Goal: Task Accomplishment & Management: Use online tool/utility

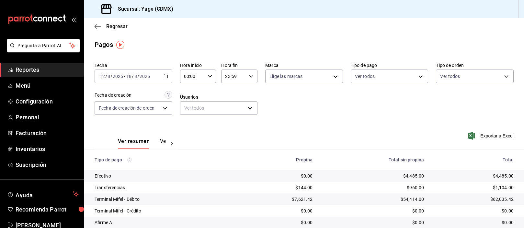
scroll to position [57, 0]
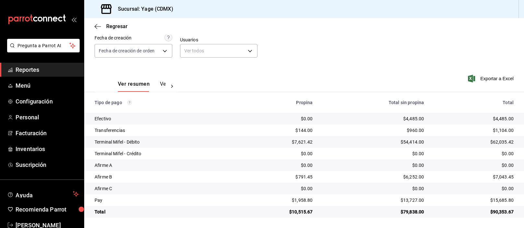
click at [31, 71] on span "Reportes" at bounding box center [47, 69] width 63 height 9
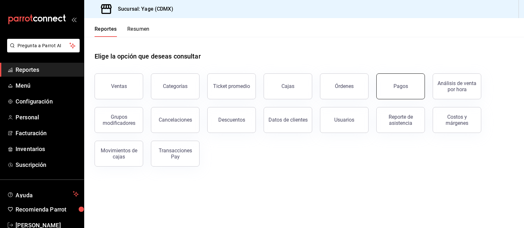
click at [404, 89] on div "Pagos" at bounding box center [400, 86] width 15 height 6
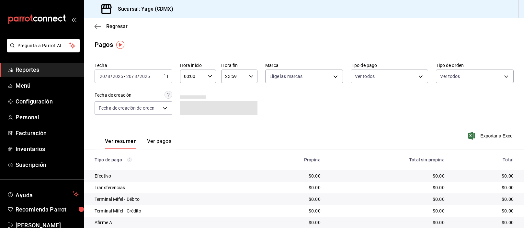
scroll to position [57, 0]
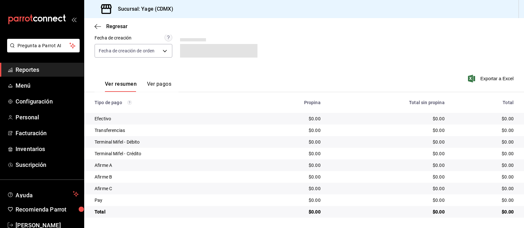
click at [62, 65] on link "Reportes" at bounding box center [42, 70] width 84 height 14
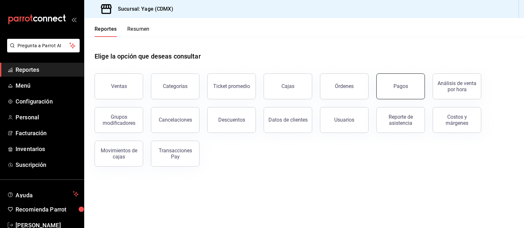
click at [388, 75] on button "Pagos" at bounding box center [400, 86] width 49 height 26
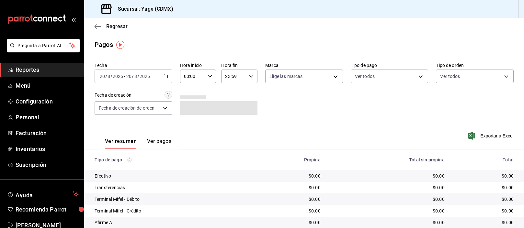
click at [164, 74] on icon "button" at bounding box center [166, 76] width 5 height 5
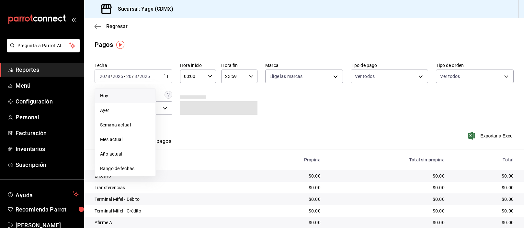
click at [125, 96] on span "Hoy" at bounding box center [125, 96] width 50 height 7
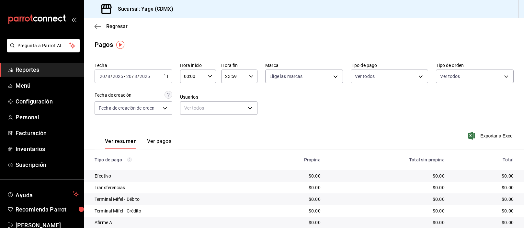
click at [167, 144] on button "Ver pagos" at bounding box center [159, 143] width 24 height 11
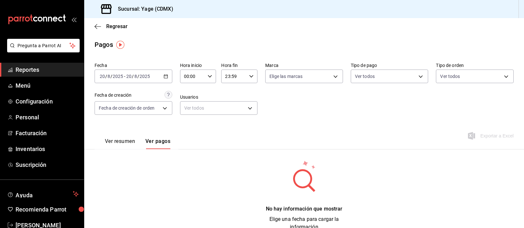
click at [132, 142] on button "Ver resumen" at bounding box center [120, 143] width 30 height 11
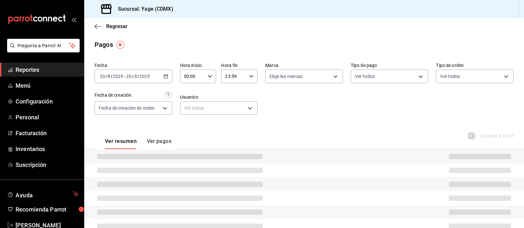
click at [169, 78] on div "2025-08-20 20 / 8 / 2025 - 2025-08-20 20 / 8 / 2025" at bounding box center [134, 77] width 78 height 14
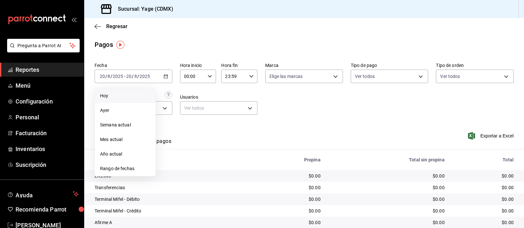
click at [134, 96] on span "Hoy" at bounding box center [125, 96] width 50 height 7
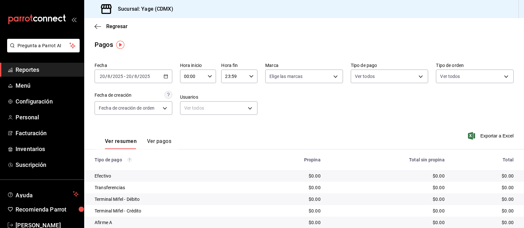
click at [166, 78] on \(Stroke\) "button" at bounding box center [166, 77] width 4 height 4
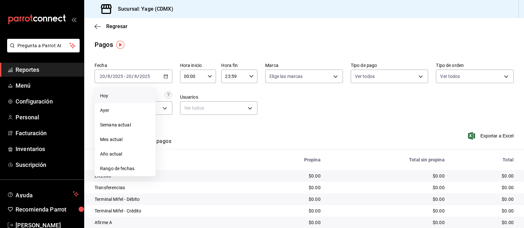
click at [118, 100] on li "Hoy" at bounding box center [125, 96] width 61 height 15
